Goal: Transaction & Acquisition: Purchase product/service

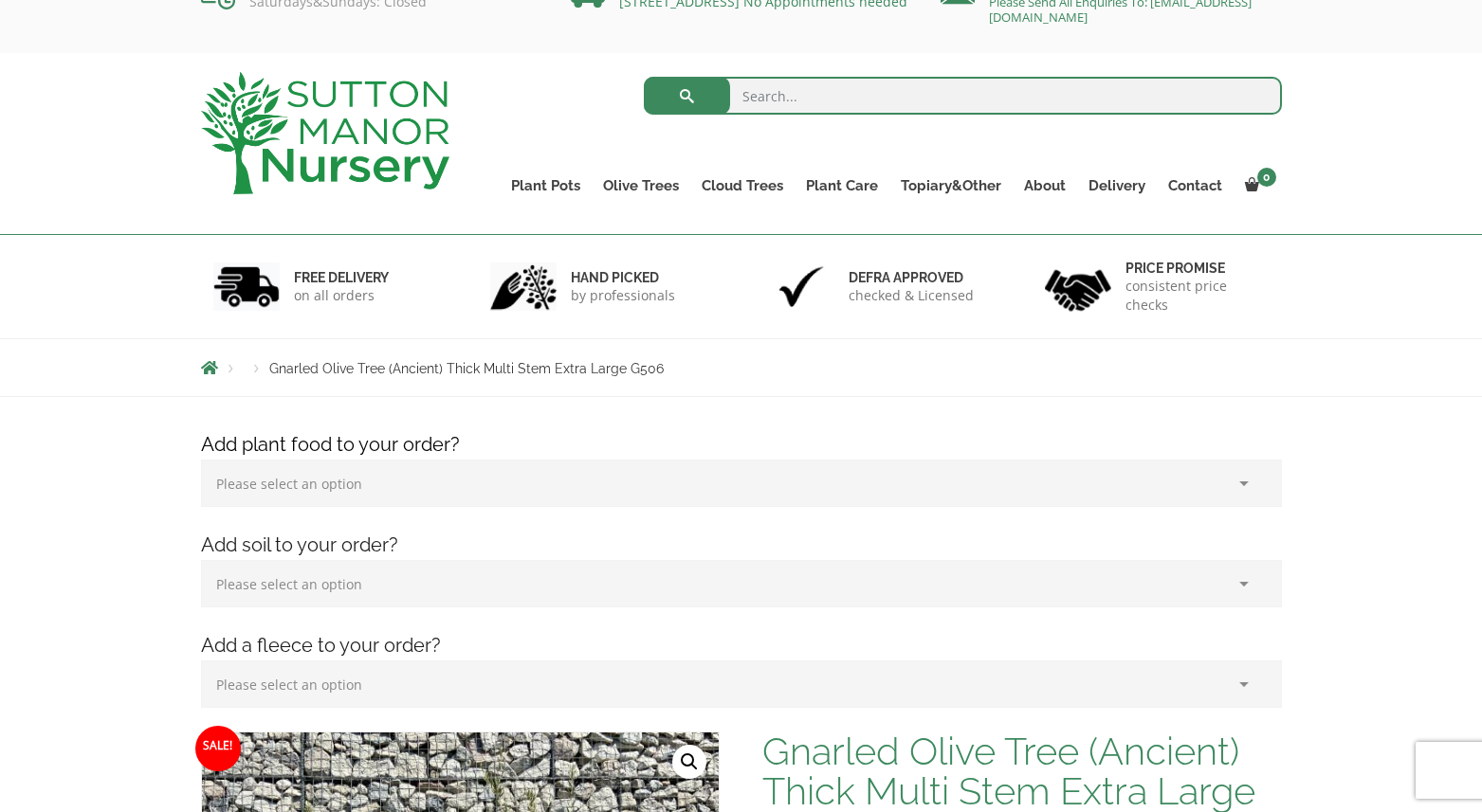
scroll to position [39, 0]
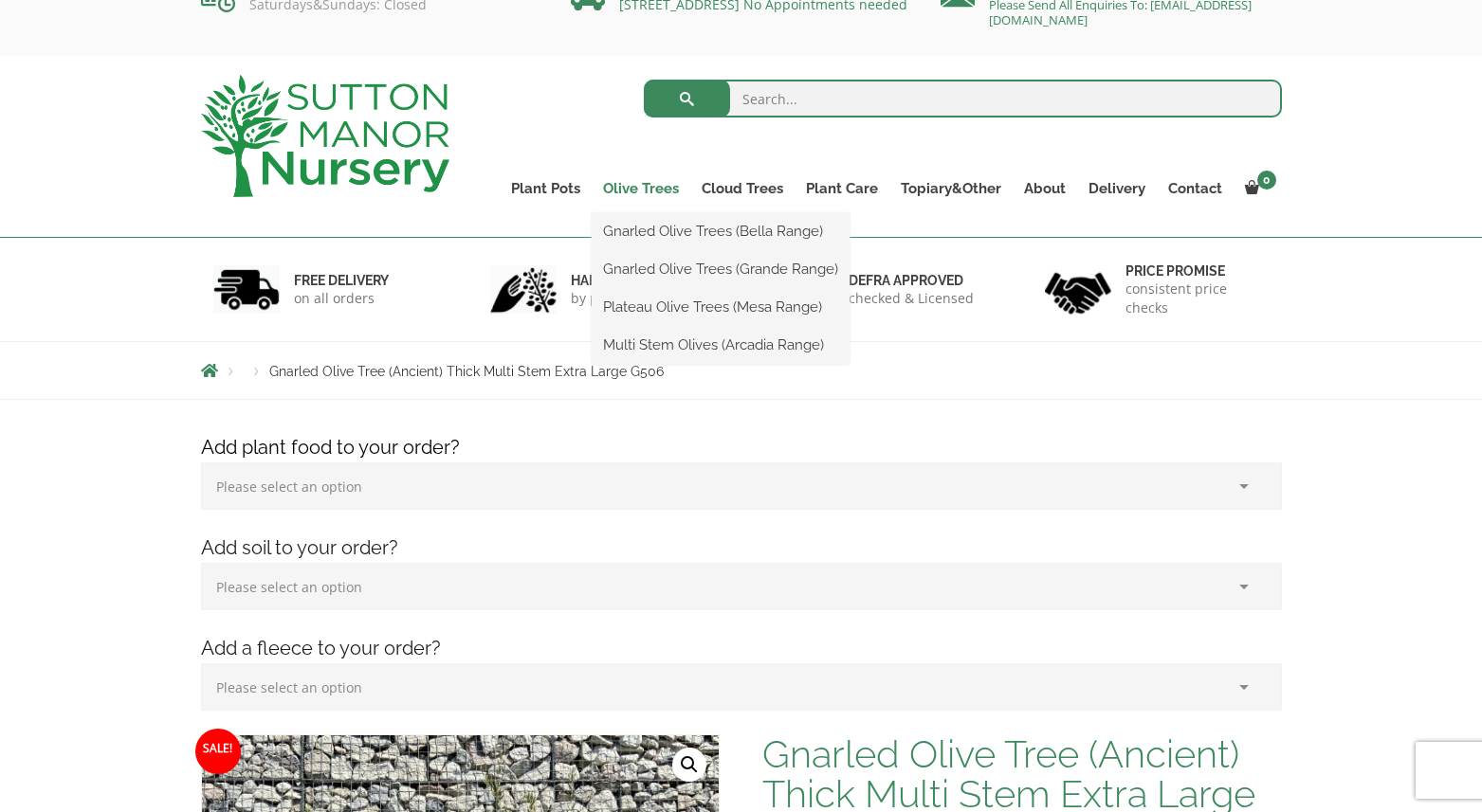
click at [665, 188] on link "Olive Trees" at bounding box center [641, 188] width 99 height 26
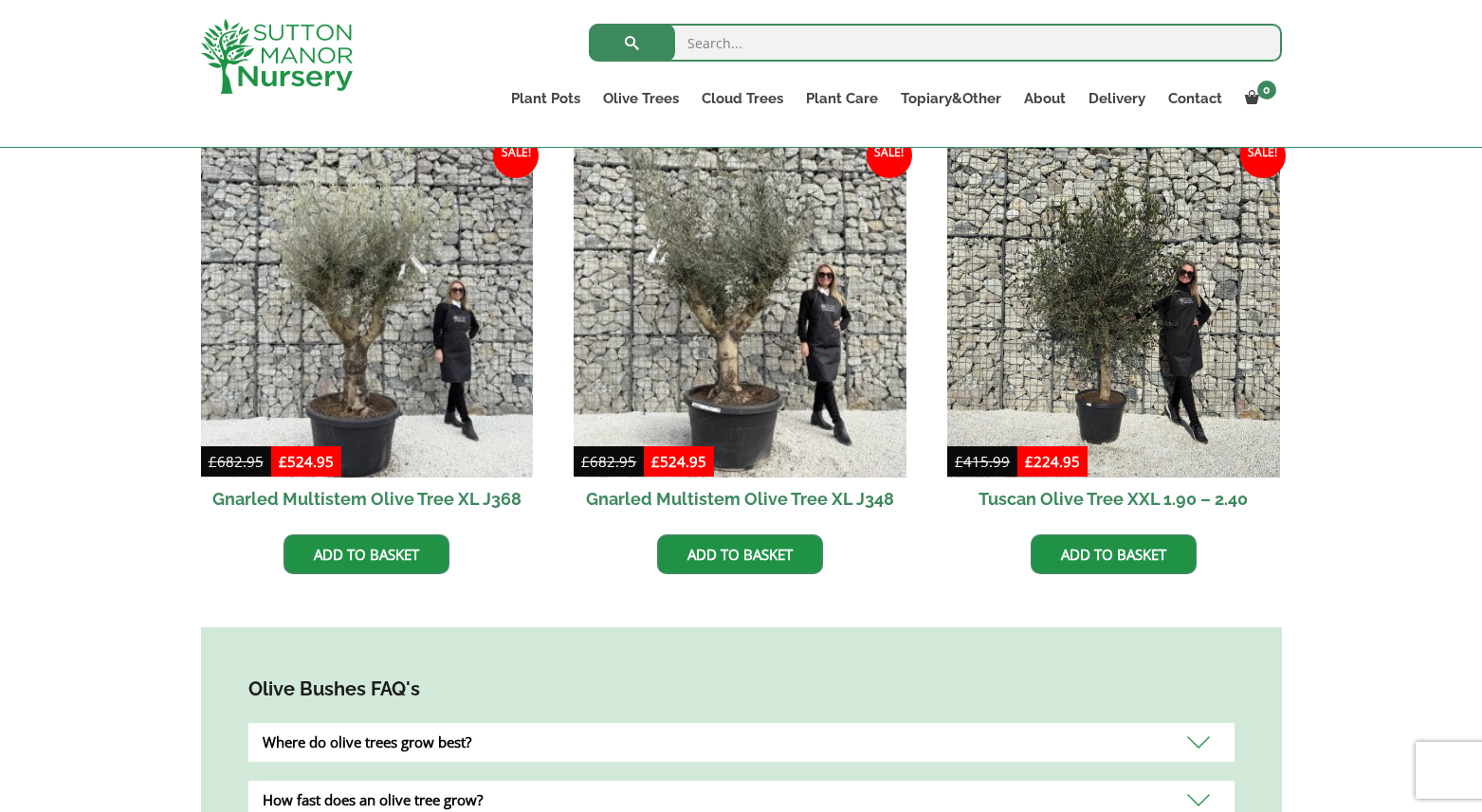
scroll to position [1177, 0]
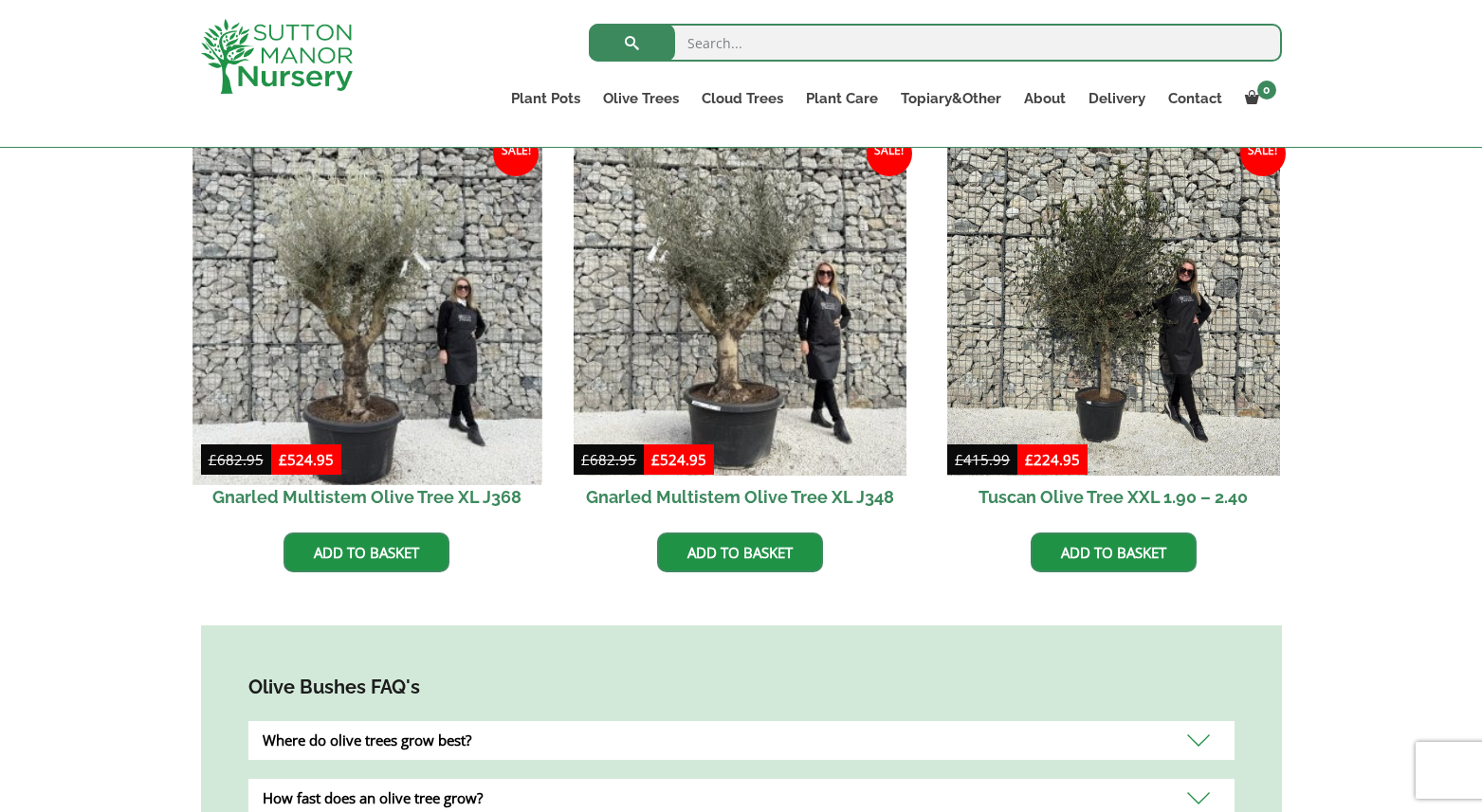
click at [354, 267] on img at bounding box center [367, 310] width 348 height 348
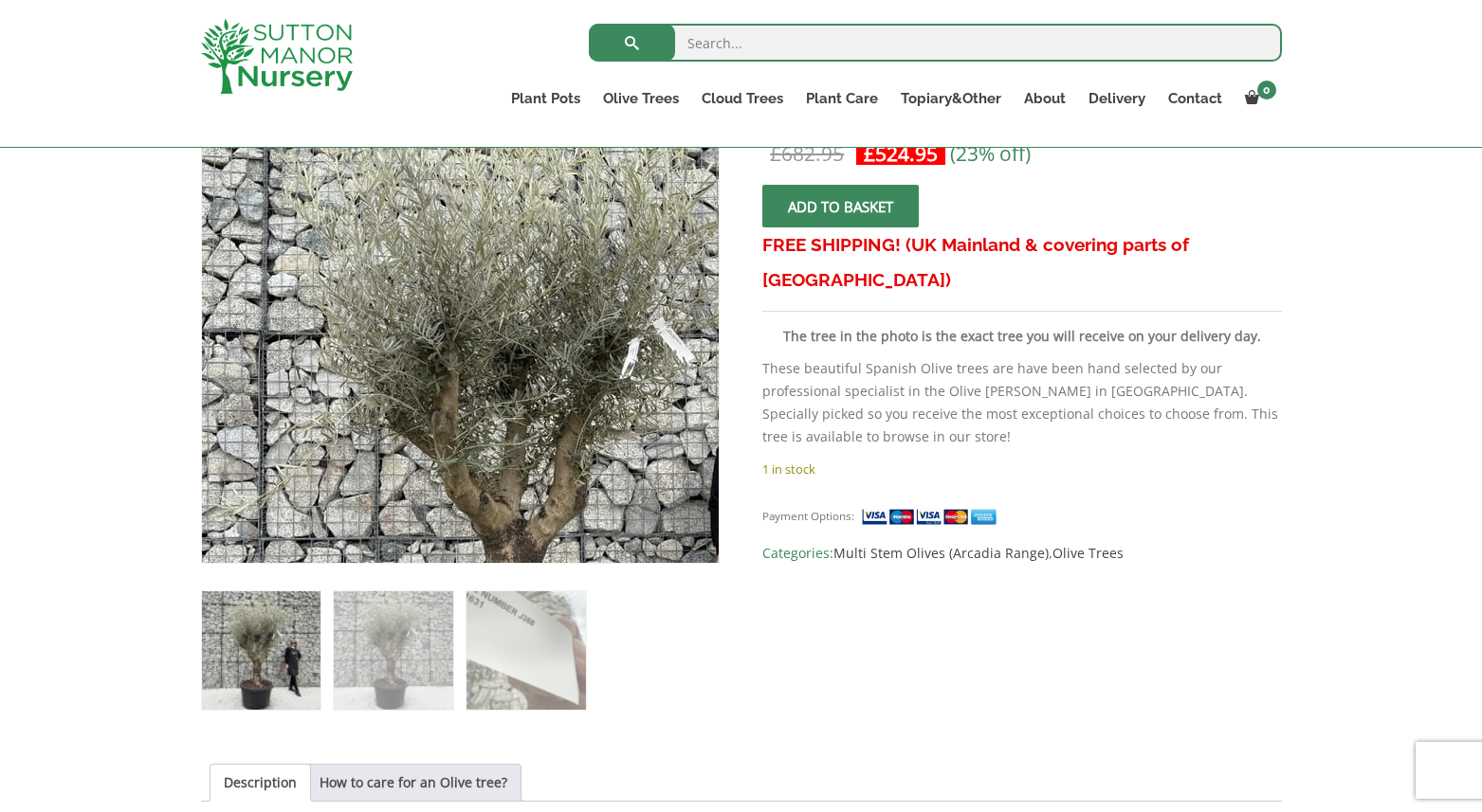
scroll to position [409, 0]
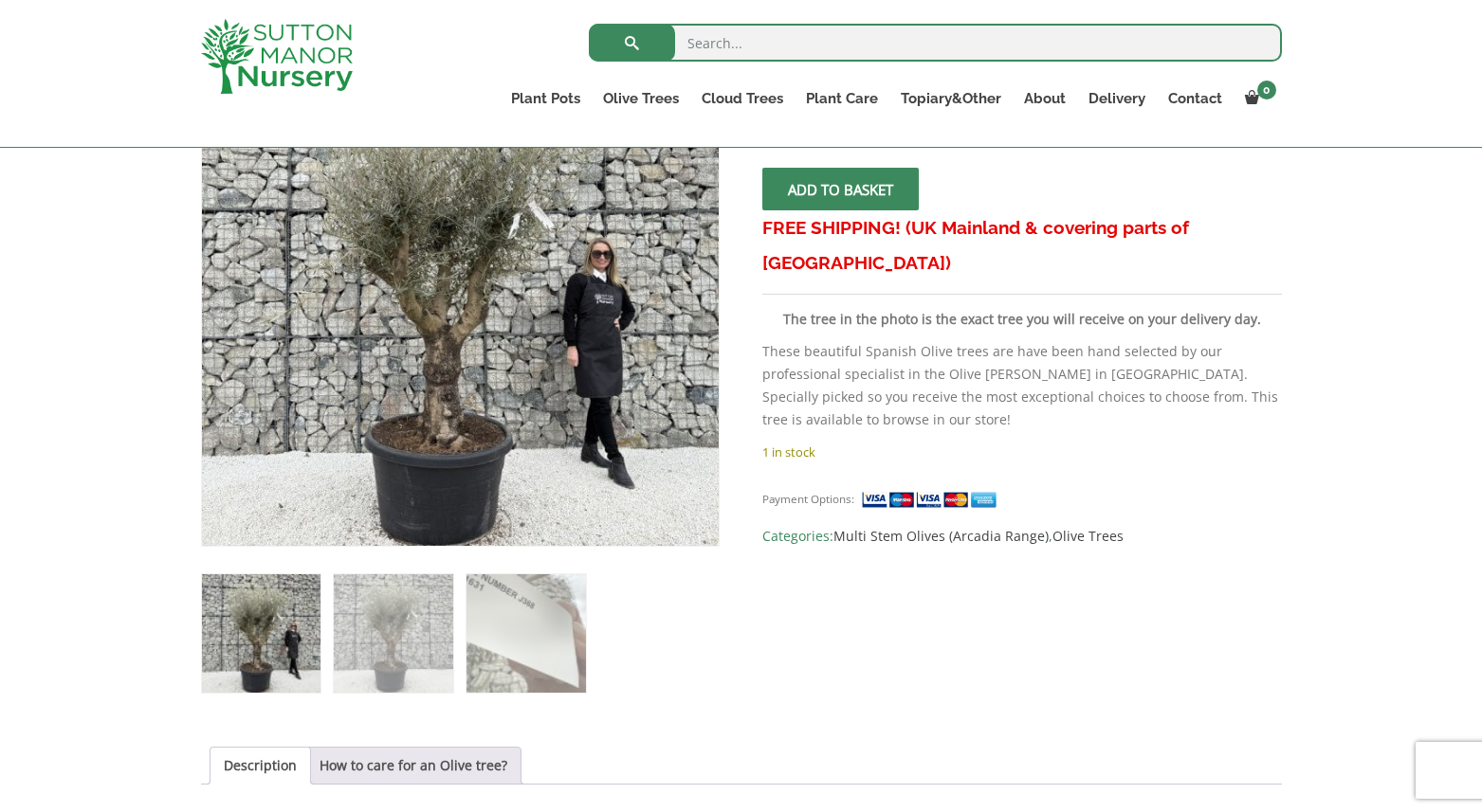
click at [259, 619] on img at bounding box center [261, 634] width 118 height 118
click at [418, 621] on img at bounding box center [393, 634] width 118 height 118
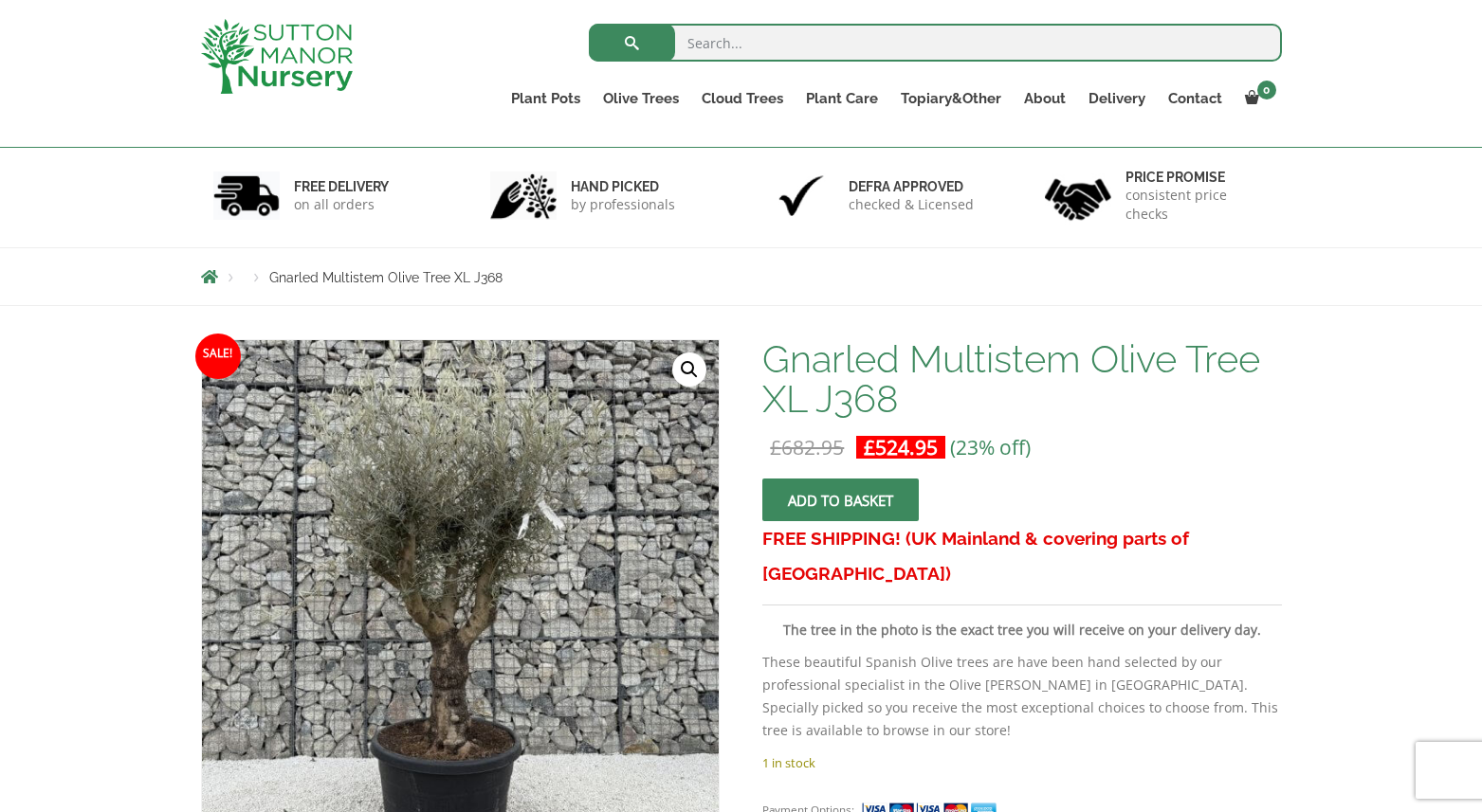
scroll to position [87, 0]
